Goal: Information Seeking & Learning: Find contact information

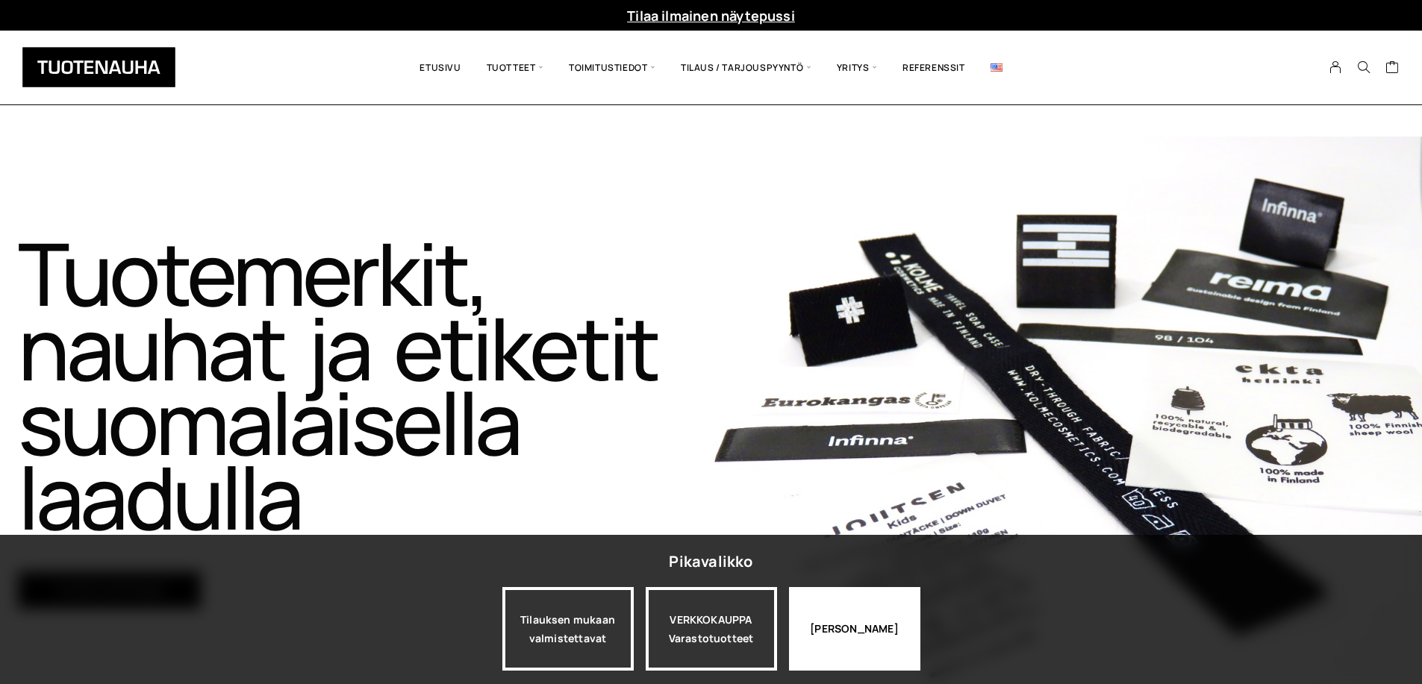
click at [826, 630] on div "Jatka katselua" at bounding box center [854, 629] width 131 height 84
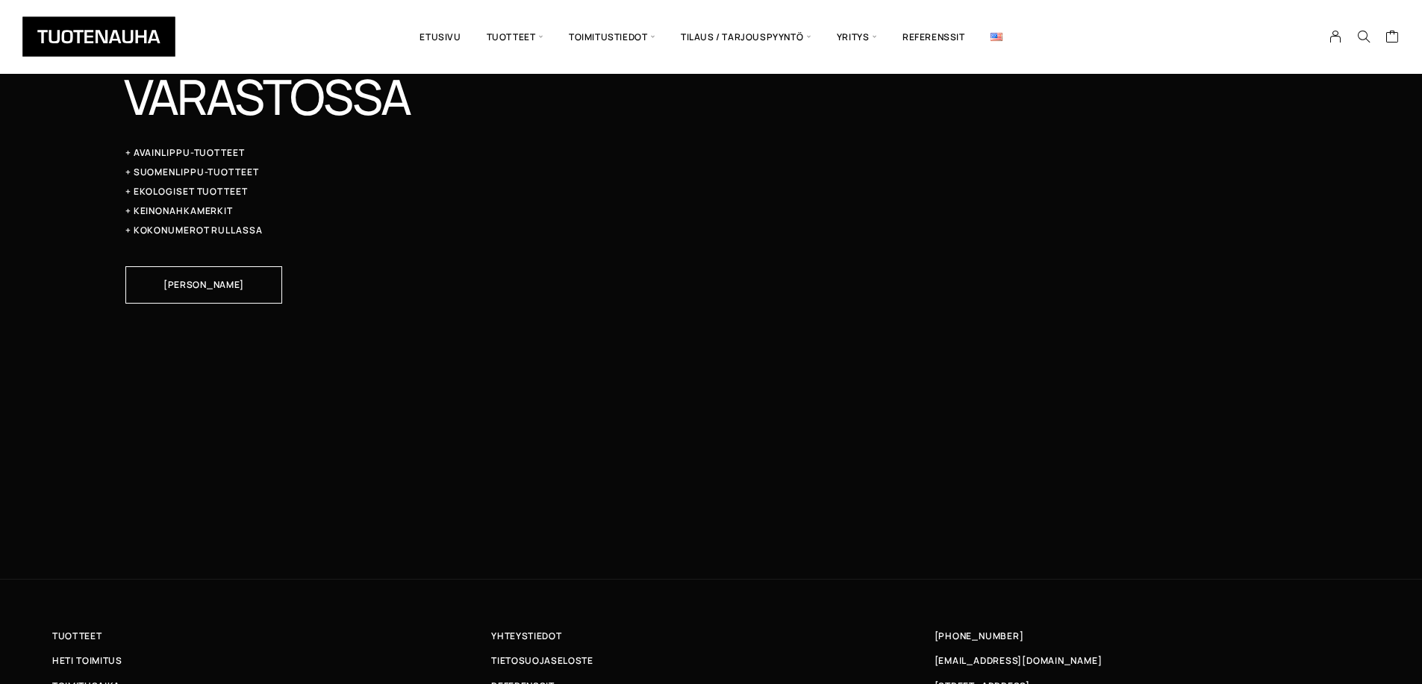
scroll to position [4967, 0]
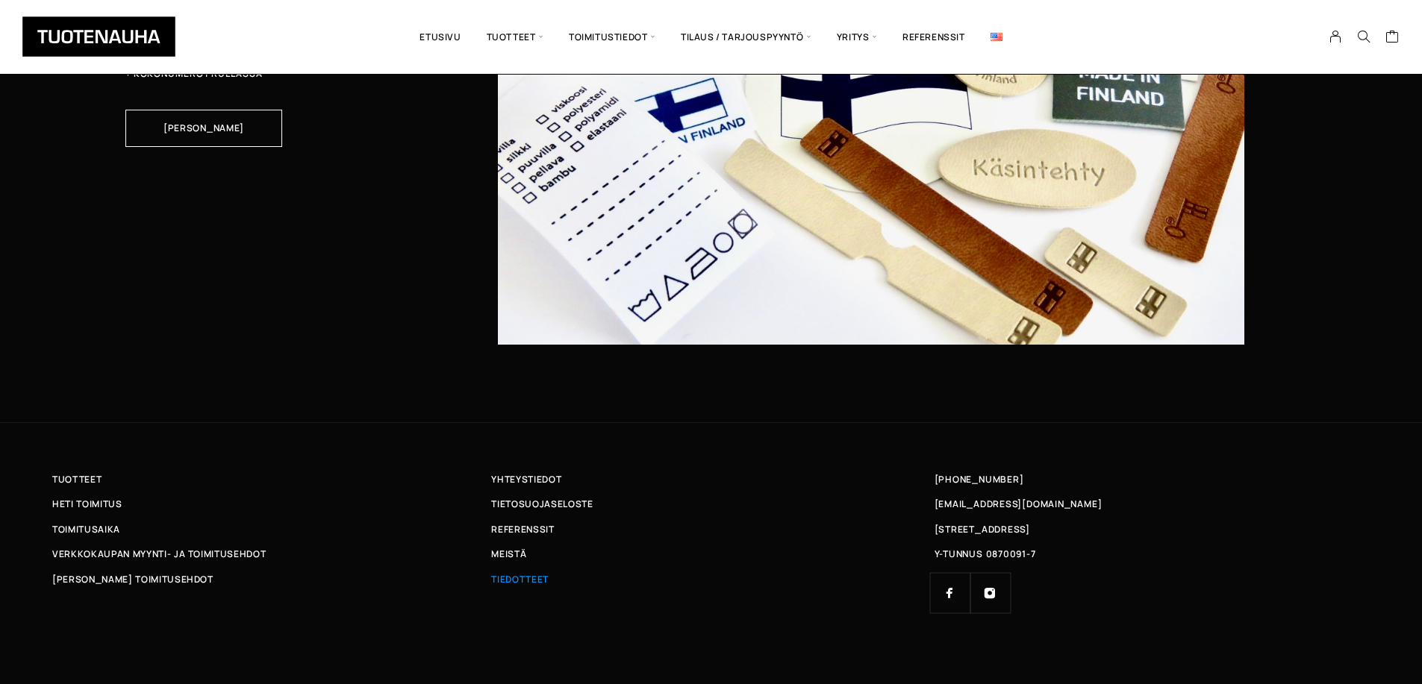
click at [519, 573] on span "Tiedotteet" at bounding box center [519, 580] width 57 height 16
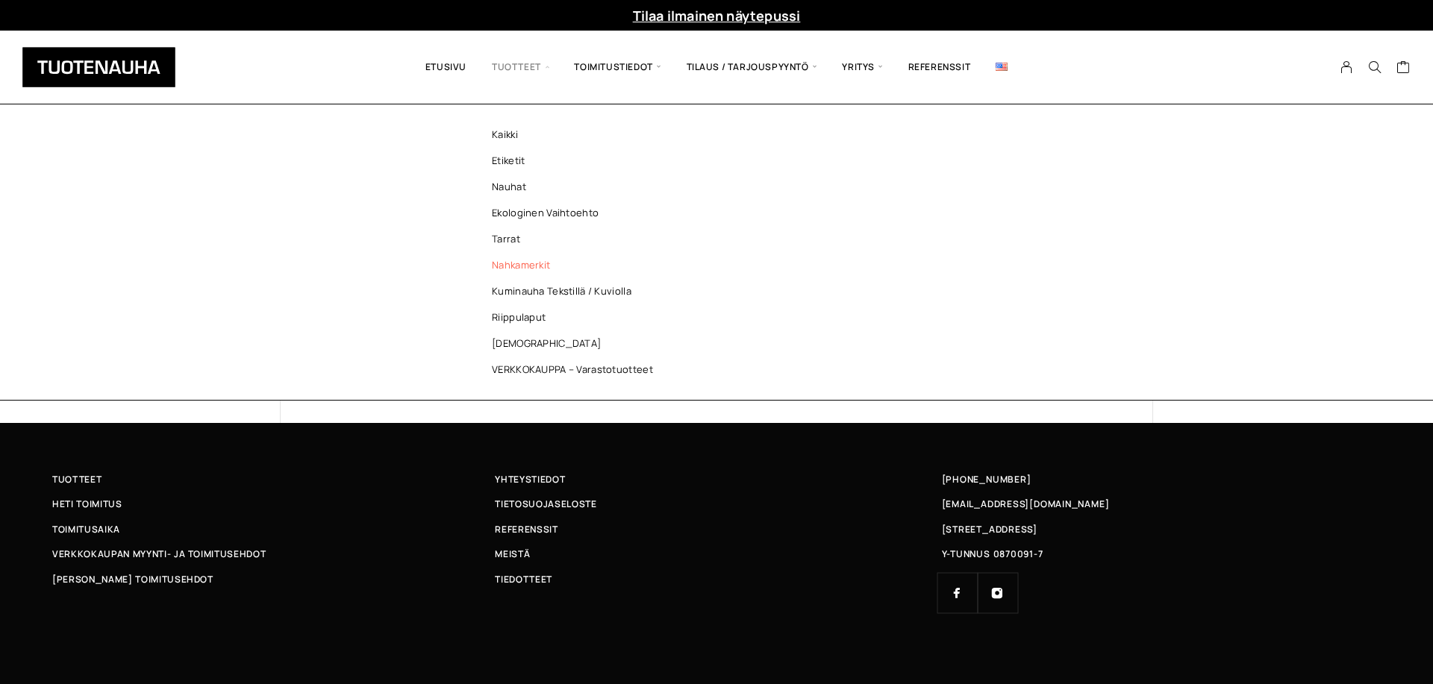
click at [527, 269] on link "Nahkamerkit" at bounding box center [576, 265] width 216 height 26
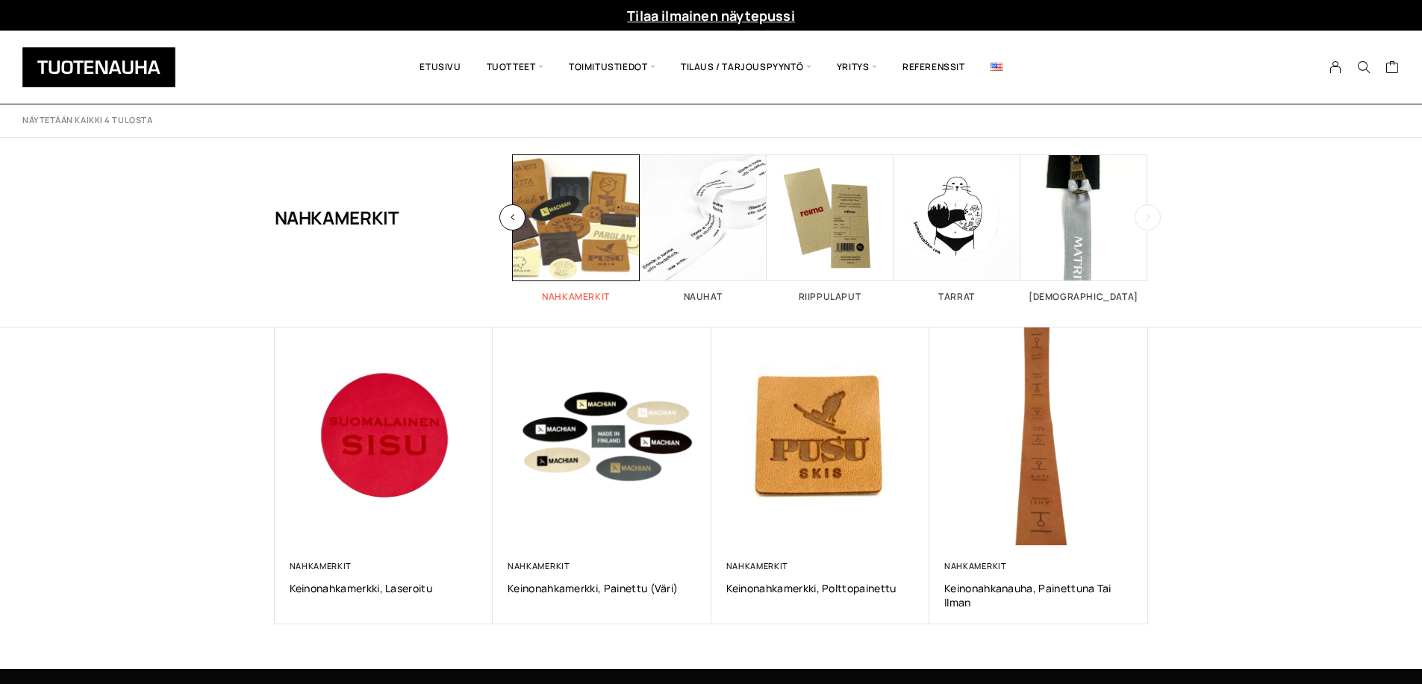
click at [596, 245] on span "Visit product category Nahkamerkit" at bounding box center [576, 217] width 127 height 127
click at [554, 213] on span "Visit product category Nahkamerkit" at bounding box center [576, 217] width 127 height 127
click at [1152, 223] on button "button" at bounding box center [1147, 217] width 26 height 26
click at [945, 208] on span "Visit product category Tarrat" at bounding box center [956, 217] width 127 height 127
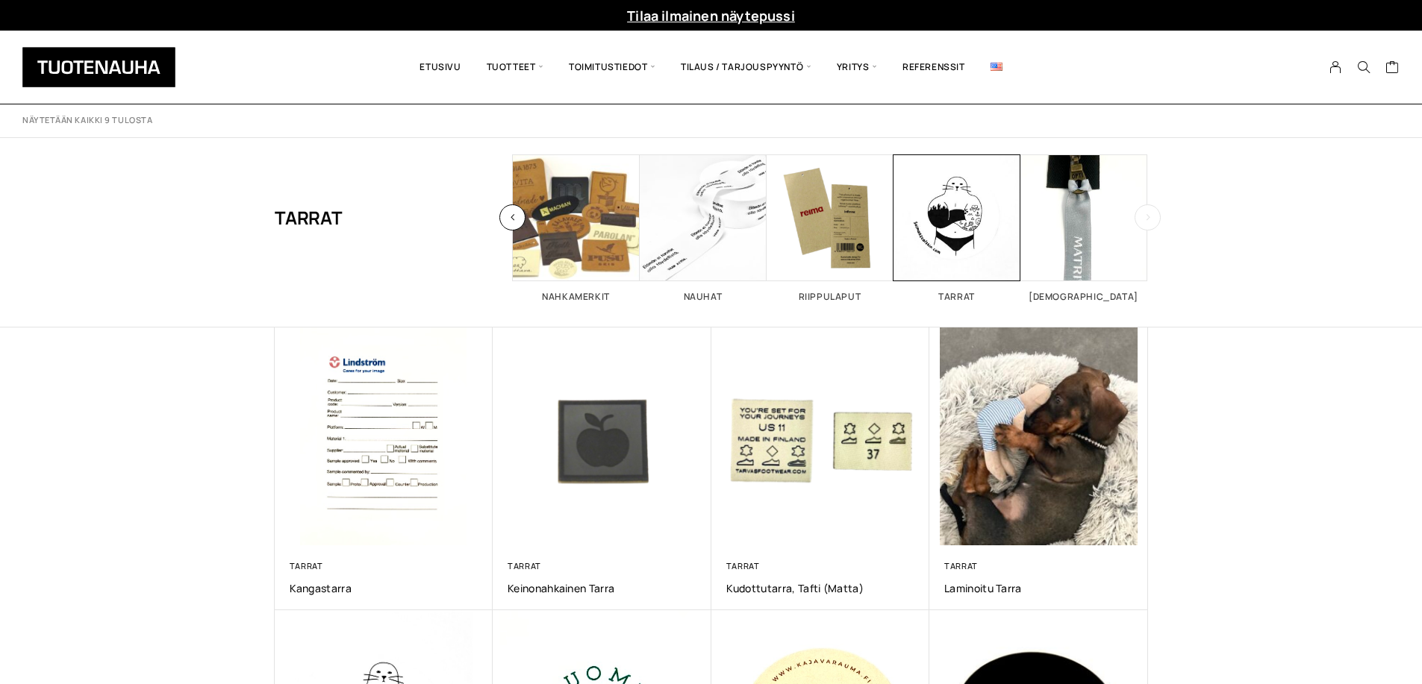
click at [1139, 214] on button "button" at bounding box center [1147, 217] width 26 height 26
click at [510, 211] on button "button" at bounding box center [512, 217] width 26 height 26
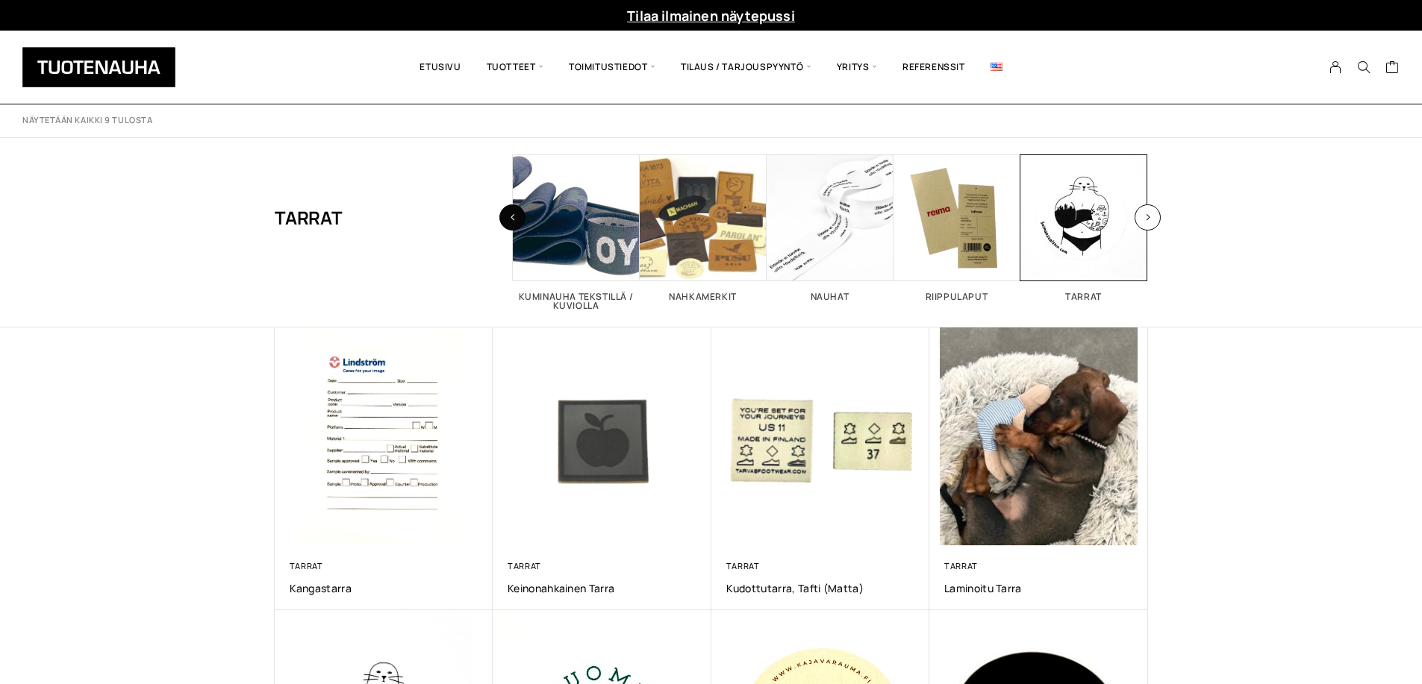
click at [510, 211] on button "button" at bounding box center [512, 217] width 26 height 26
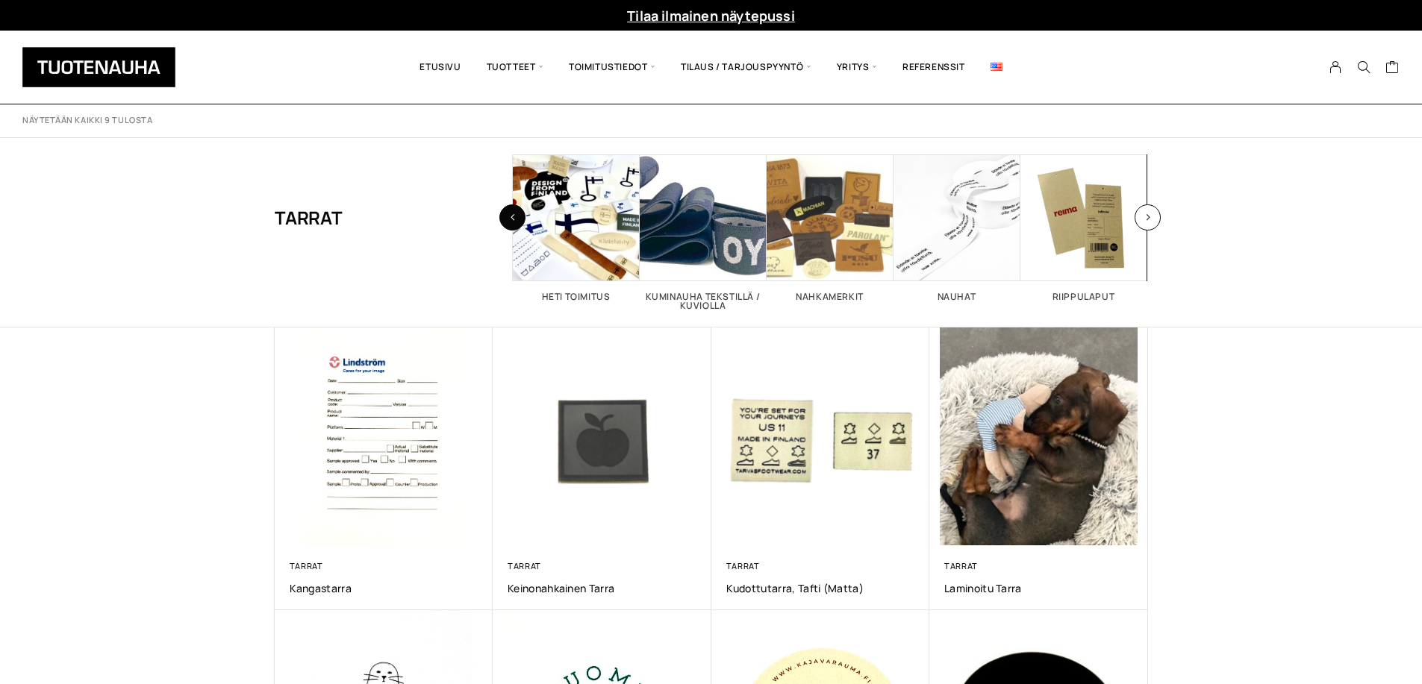
click at [510, 211] on button "button" at bounding box center [512, 217] width 26 height 26
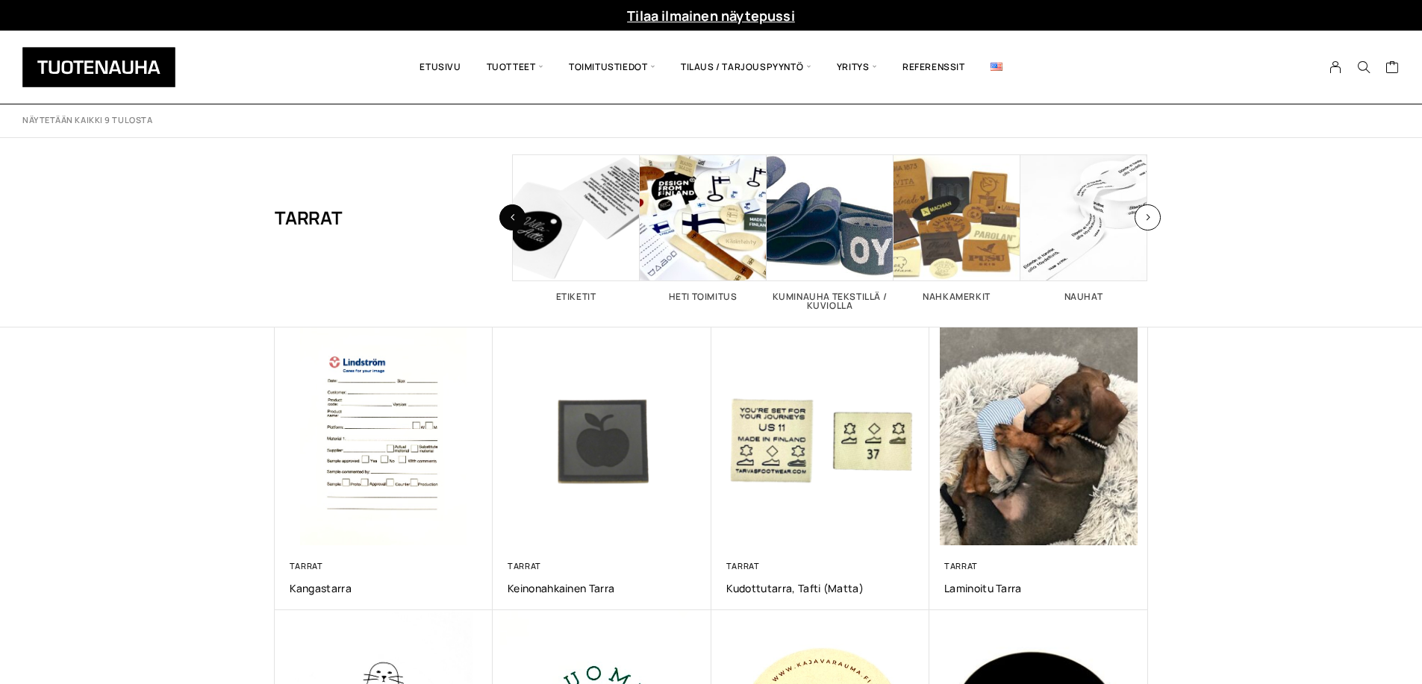
click at [510, 211] on button "button" at bounding box center [512, 217] width 26 height 26
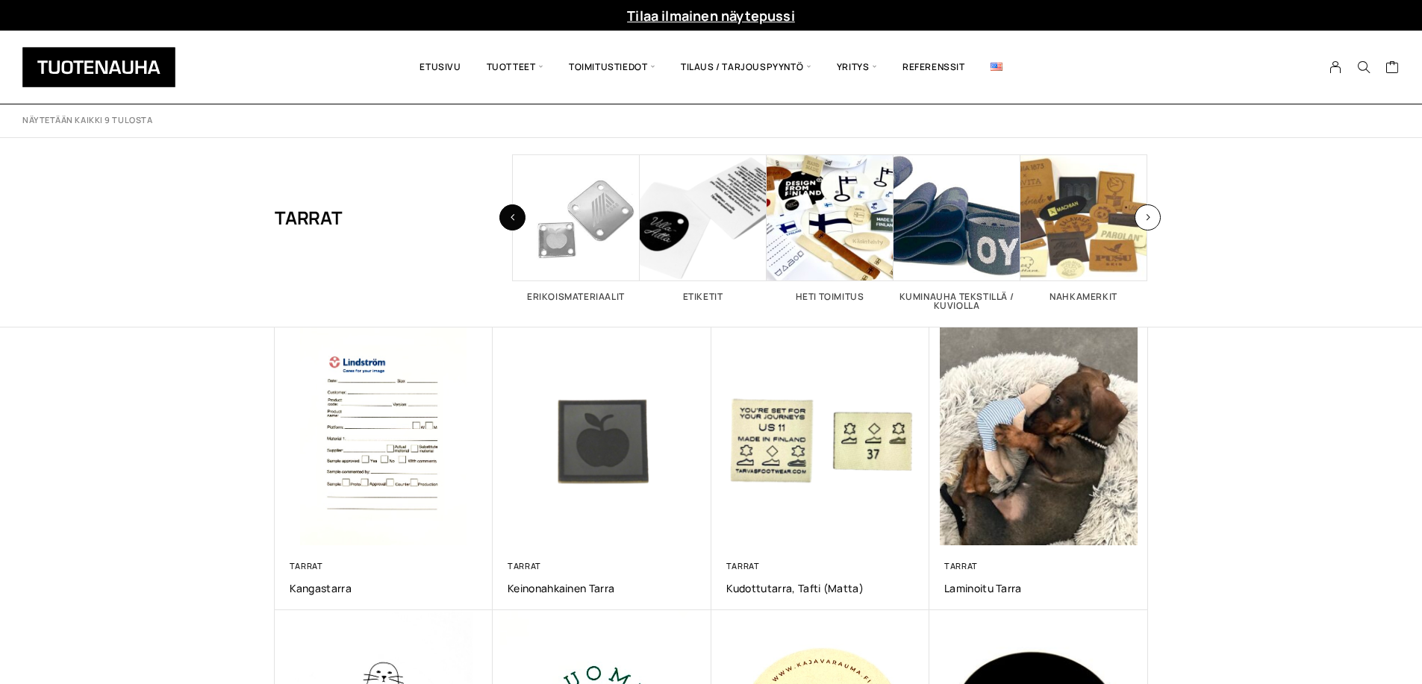
click at [510, 211] on button "button" at bounding box center [512, 217] width 26 height 26
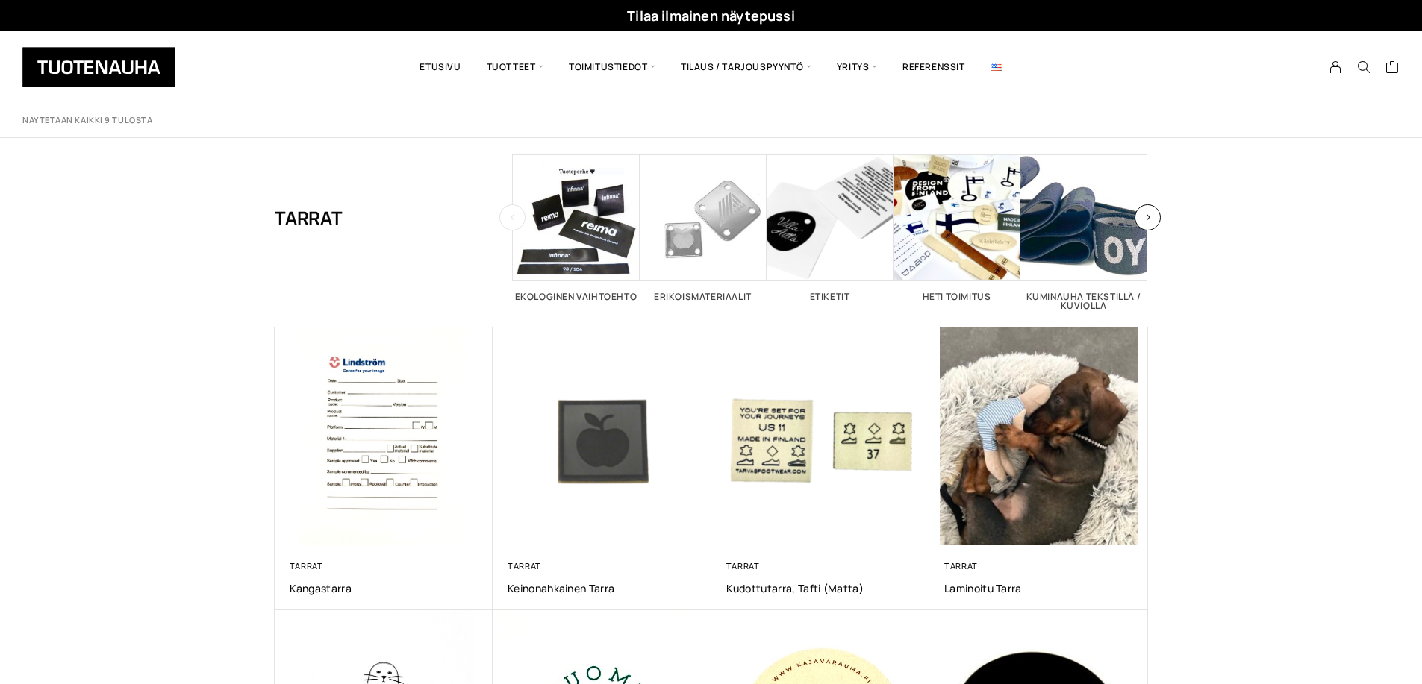
click at [510, 211] on button "button" at bounding box center [512, 217] width 26 height 26
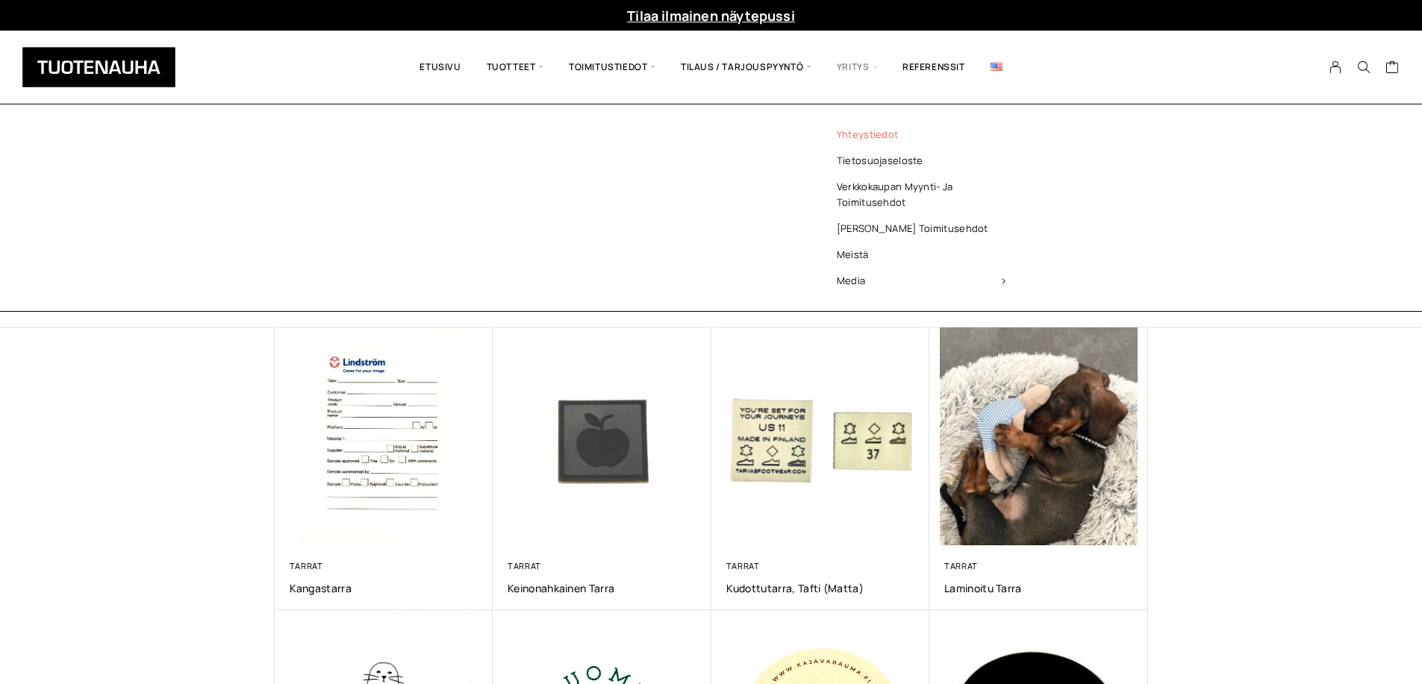
click at [860, 143] on link "Yhteystiedot" at bounding box center [921, 135] width 216 height 26
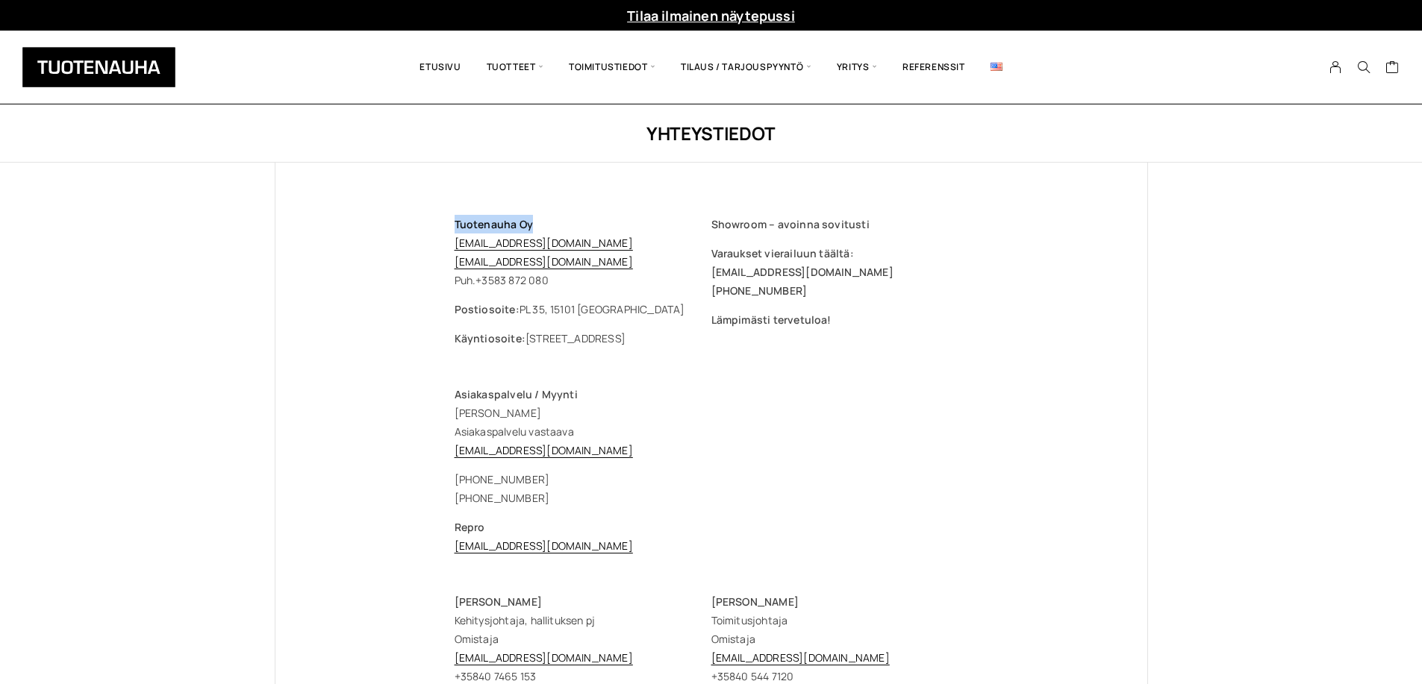
drag, startPoint x: 537, startPoint y: 223, endPoint x: 431, endPoint y: 219, distance: 106.8
click at [431, 219] on div "Tuotenauha Oy [EMAIL_ADDRESS][DOMAIN_NAME] [EMAIL_ADDRESS][DOMAIN_NAME] Puh. [P…" at bounding box center [711, 695] width 573 height 1064
copy span "Tuotenauha Oy"
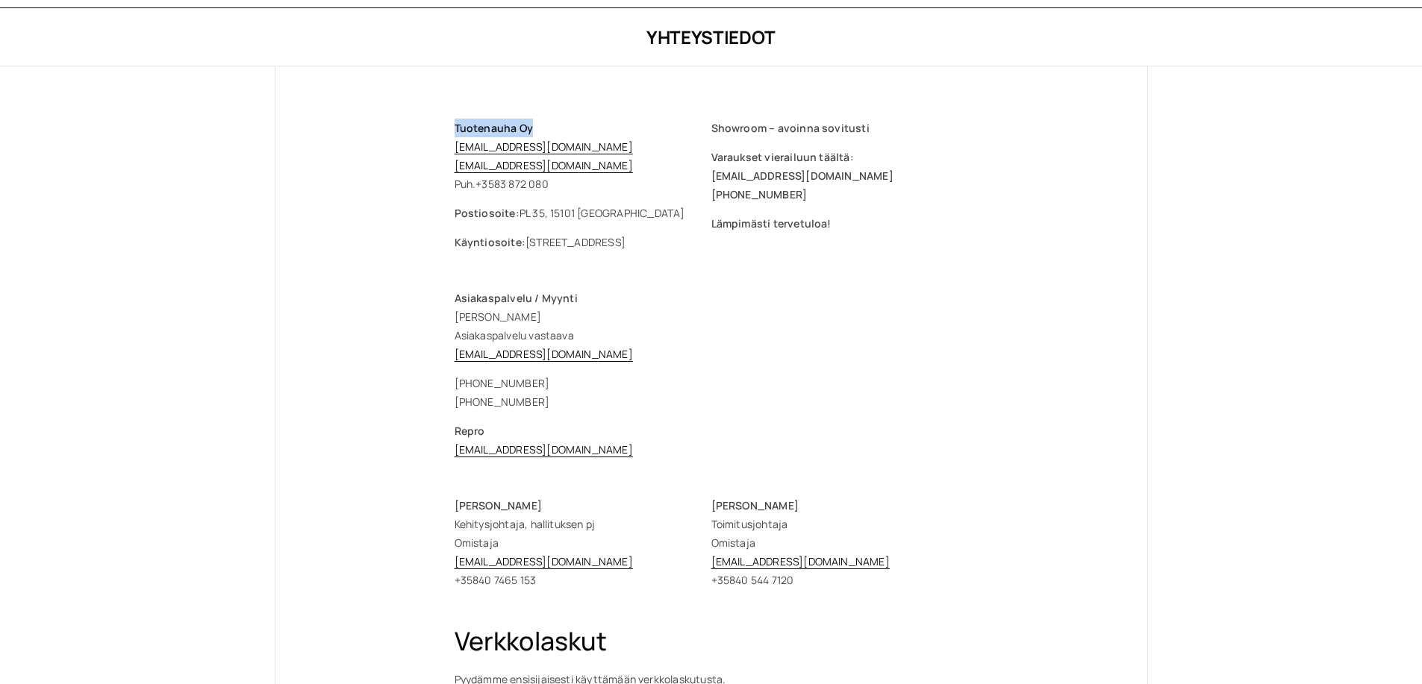
scroll to position [103, 0]
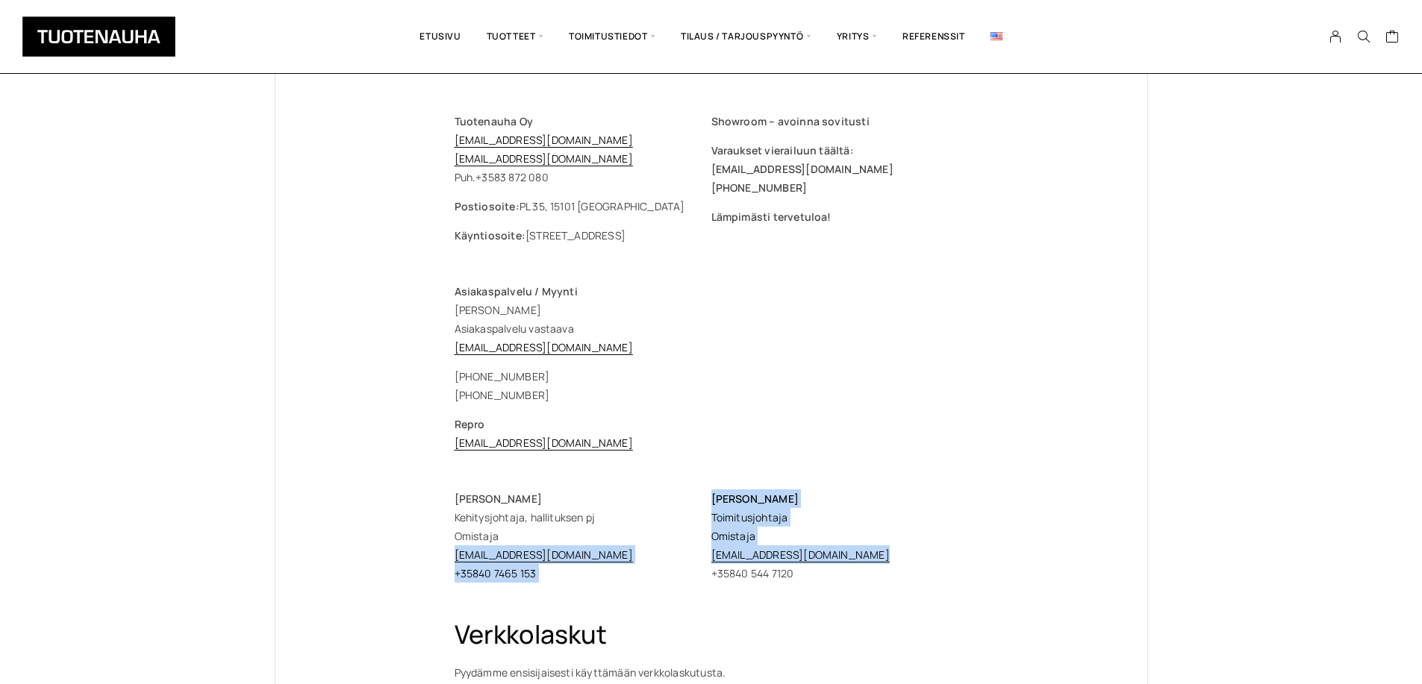
drag, startPoint x: 877, startPoint y: 555, endPoint x: 705, endPoint y: 560, distance: 172.5
click at [705, 560] on div "[PERSON_NAME] Kehitysjohtaja, hallituksen pj Omistaja [EMAIL_ADDRESS][DOMAIN_NA…" at bounding box center [711, 536] width 513 height 93
click at [704, 559] on p "[PERSON_NAME] Kehitysjohtaja, hallituksen pj Omistaja [EMAIL_ADDRESS][DOMAIN_NA…" at bounding box center [583, 536] width 257 height 93
drag, startPoint x: 866, startPoint y: 553, endPoint x: 711, endPoint y: 558, distance: 155.3
click at [711, 558] on p "[PERSON_NAME] Toimitusjohtaja Omistaja [PERSON_NAME][EMAIL_ADDRESS][DOMAIN_NAME…" at bounding box center [839, 536] width 257 height 93
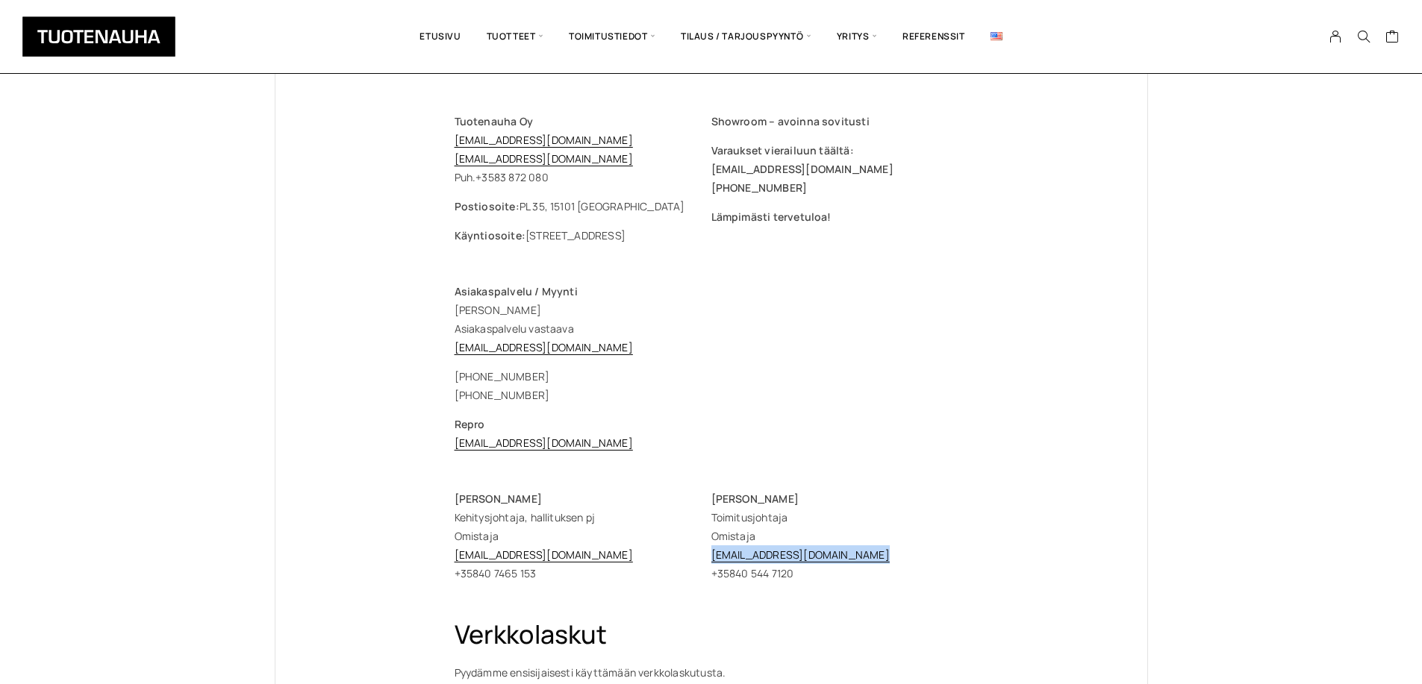
copy link "[EMAIL_ADDRESS][DOMAIN_NAME]"
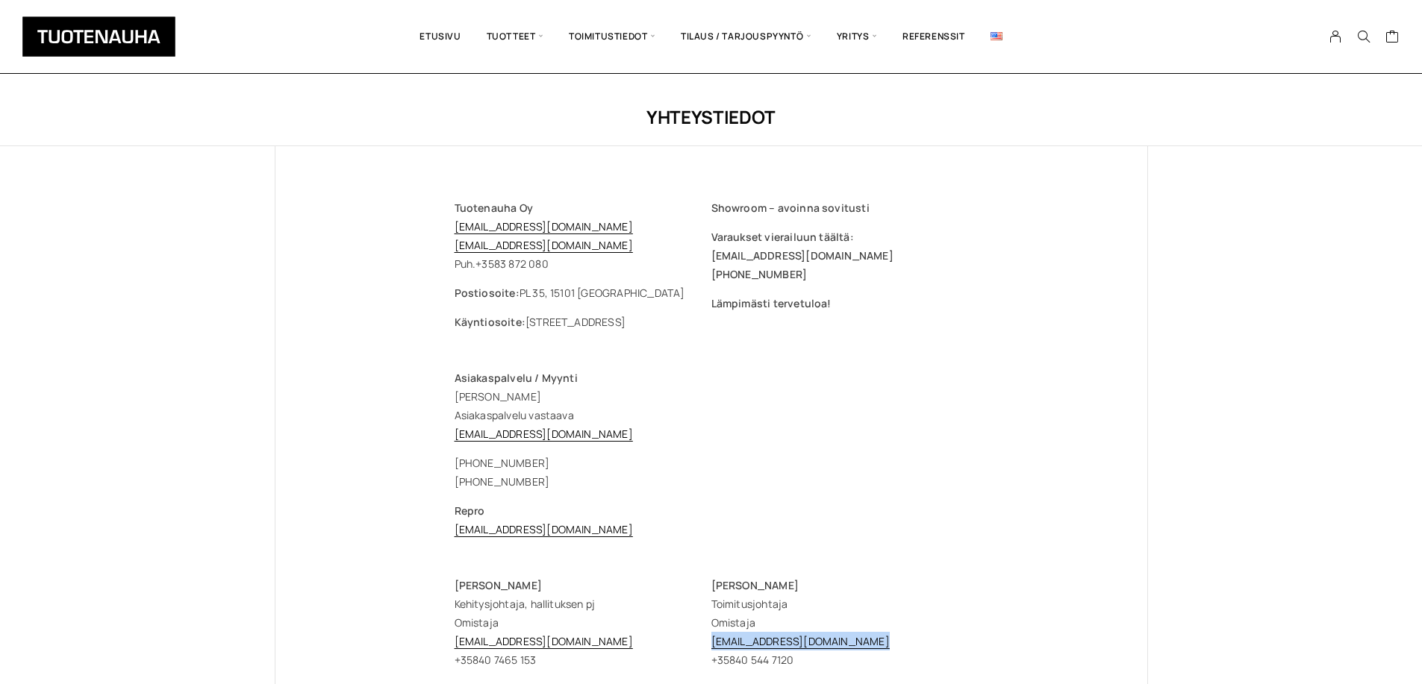
scroll to position [0, 0]
